Goal: Task Accomplishment & Management: Manage account settings

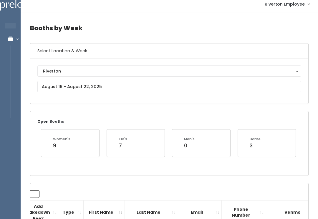
scroll to position [6, 0]
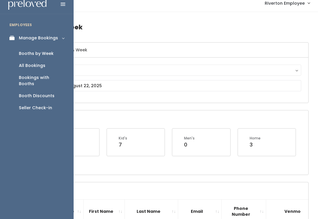
click at [14, 44] on link "Manage Bookings" at bounding box center [37, 37] width 74 height 13
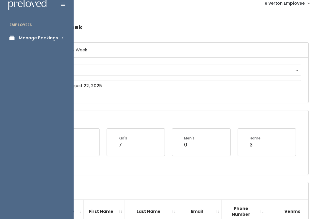
click at [17, 40] on icon at bounding box center [13, 38] width 8 height 5
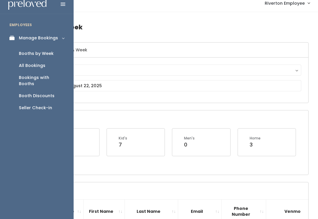
click at [12, 36] on icon at bounding box center [13, 38] width 8 height 5
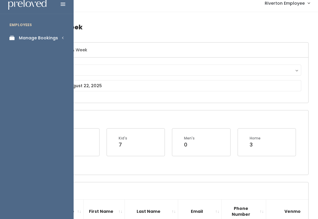
click at [51, 37] on div "Manage Bookings" at bounding box center [38, 38] width 39 height 6
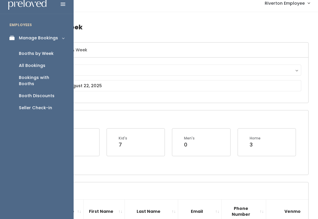
click at [49, 93] on link "Booth Discounts" at bounding box center [37, 96] width 74 height 12
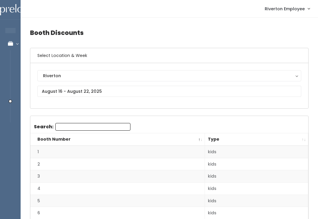
click at [99, 68] on div "Riverton [GEOGRAPHIC_DATA]" at bounding box center [169, 85] width 278 height 45
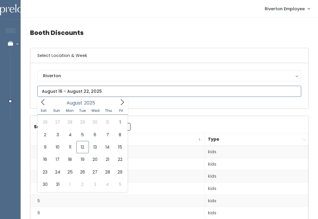
type input "[DATE] to [DATE]"
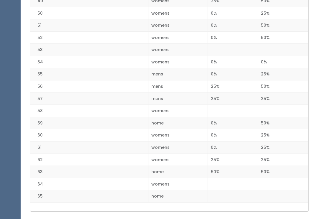
scroll to position [738, 0]
